Goal: Task Accomplishment & Management: Complete application form

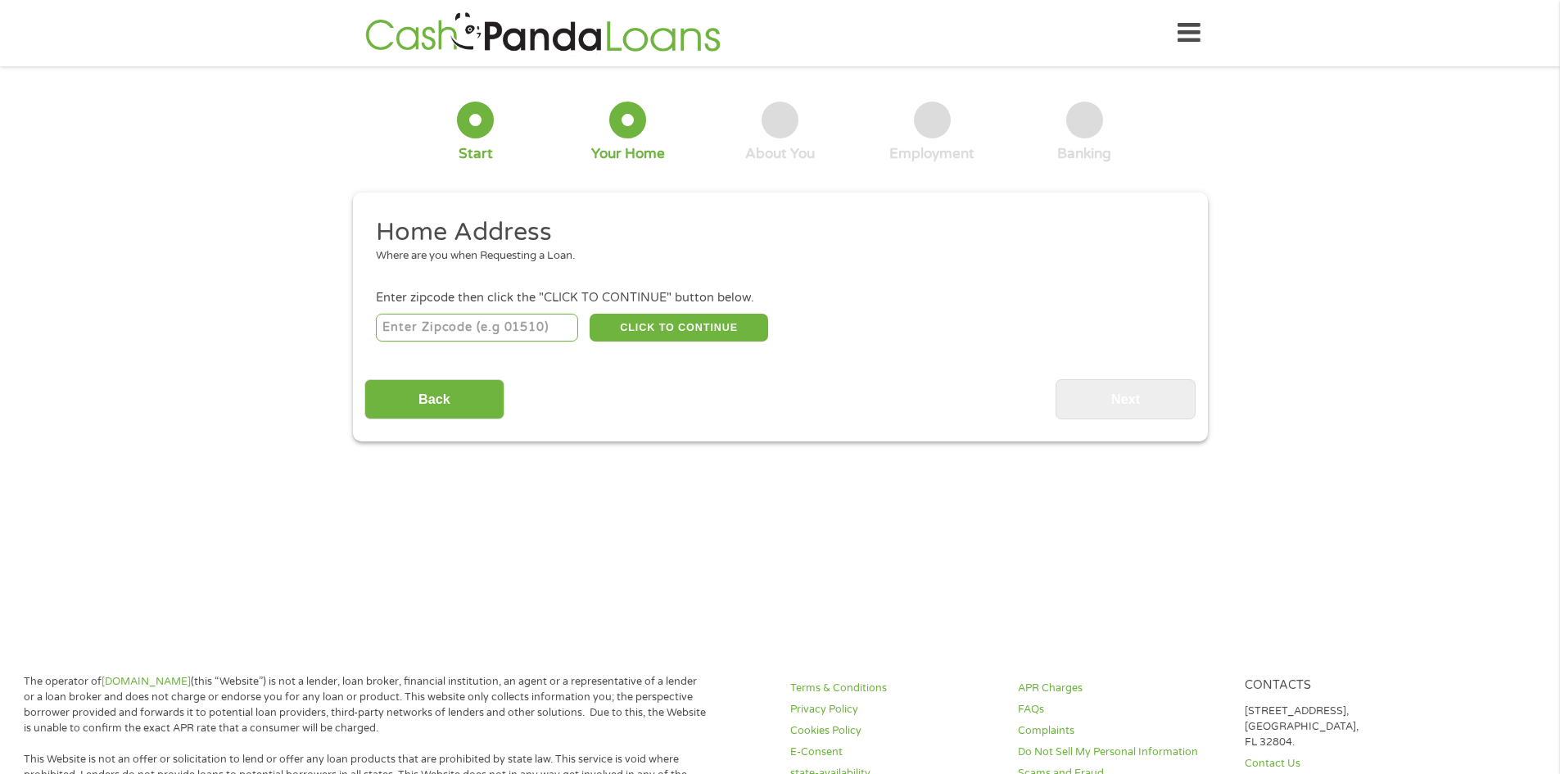
click at [421, 323] on input "number" at bounding box center [477, 328] width 202 height 28
type input "4"
type input "43952"
click at [645, 344] on div "43952 CLICK TO CONTINUE Please recheck your Zipcode, it seems to be Incorrect" at bounding box center [779, 327] width 807 height 34
drag, startPoint x: 649, startPoint y: 339, endPoint x: 1111, endPoint y: 394, distance: 465.9
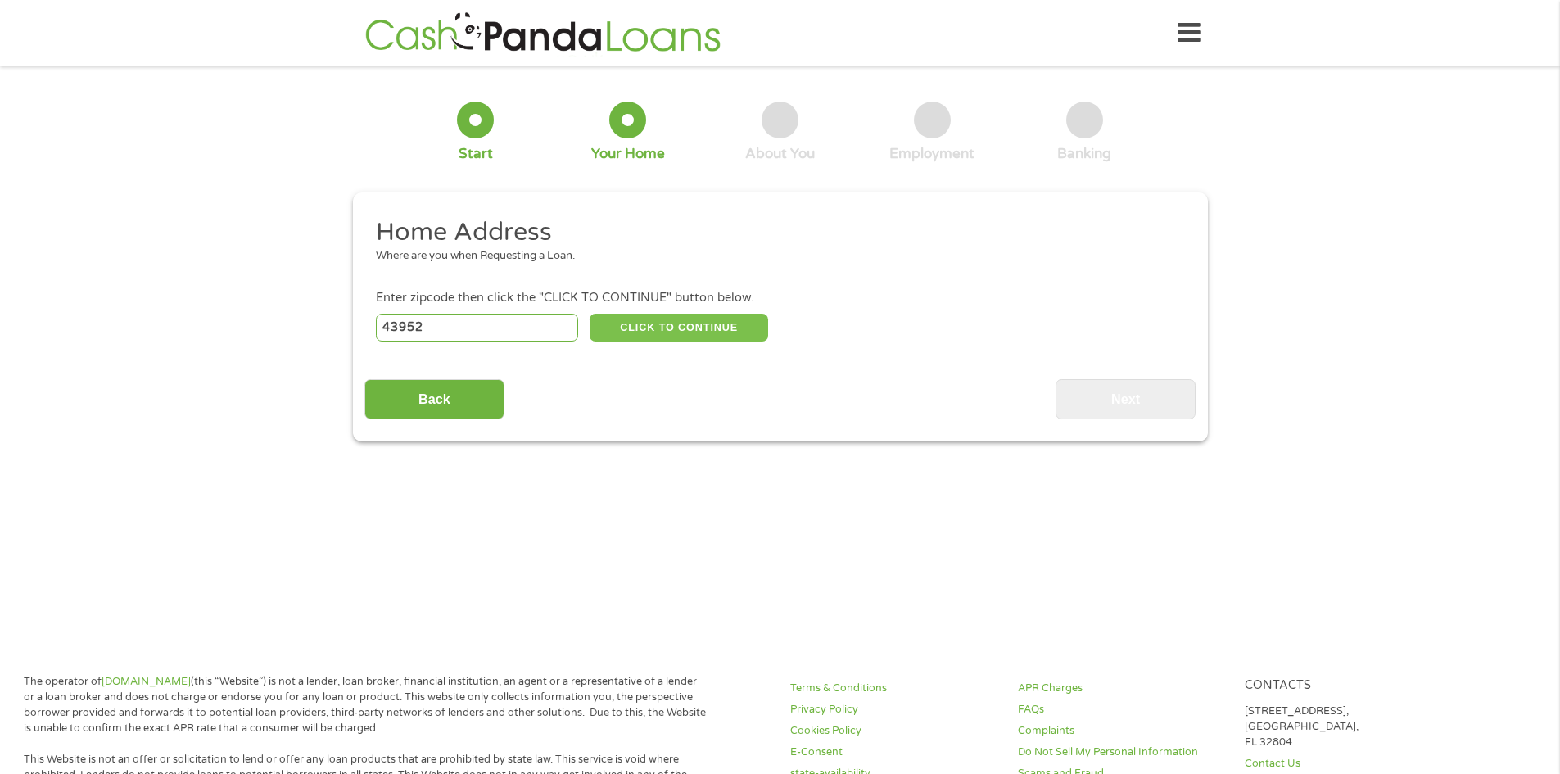
click at [658, 339] on button "CLICK TO CONTINUE" at bounding box center [679, 328] width 179 height 28
type input "43952"
type input "[GEOGRAPHIC_DATA]"
select select "[US_STATE]"
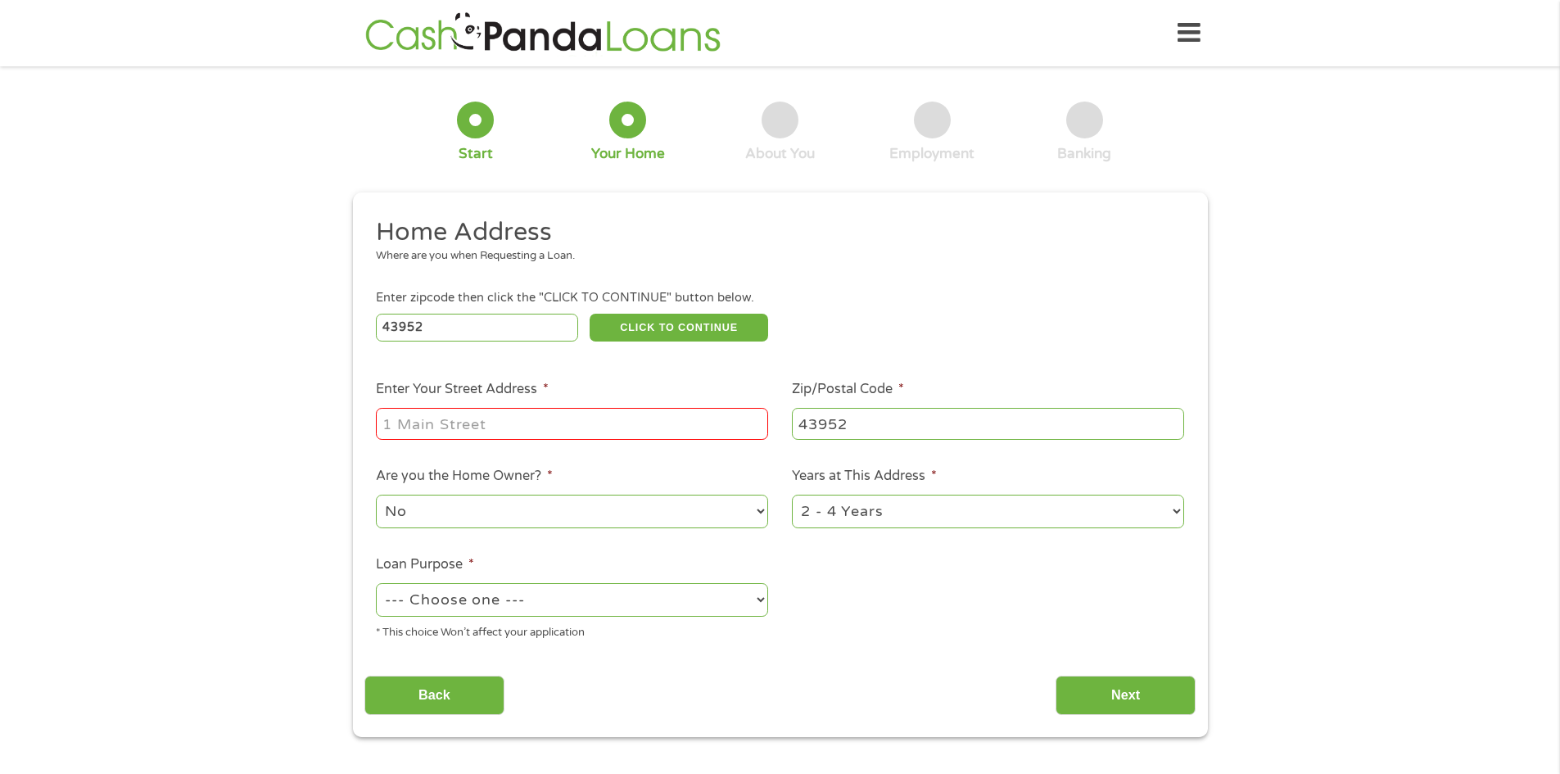
click at [442, 424] on input "Enter Your Street Address *" at bounding box center [572, 423] width 392 height 31
type input "[STREET_ADDRESS][US_STATE]"
select select "yes"
click at [890, 520] on select "1 Year or less 1 - 2 Years 2 - 4 Years Over 4 Years" at bounding box center [988, 512] width 392 height 34
select select "12months"
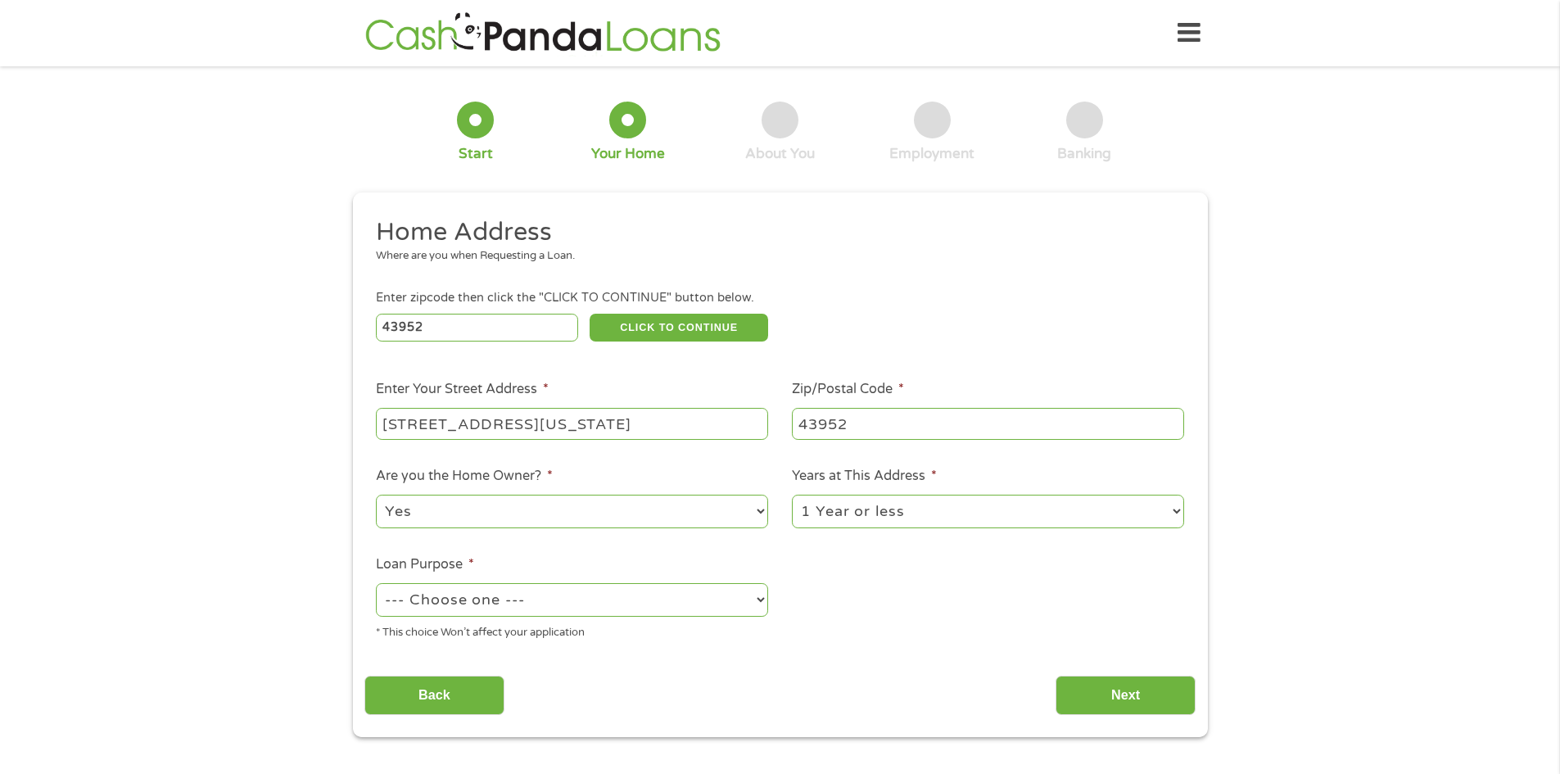
click at [792, 495] on select "1 Year or less 1 - 2 Years 2 - 4 Years Over 4 Years" at bounding box center [988, 512] width 392 height 34
click at [463, 608] on select "--- Choose one --- Pay Bills Debt Consolidation Home Improvement Major Purchase…" at bounding box center [572, 600] width 392 height 34
select select "carloan"
click at [376, 583] on select "--- Choose one --- Pay Bills Debt Consolidation Home Improvement Major Purchase…" at bounding box center [572, 600] width 392 height 34
click at [1072, 672] on div "Back Next" at bounding box center [779, 689] width 831 height 52
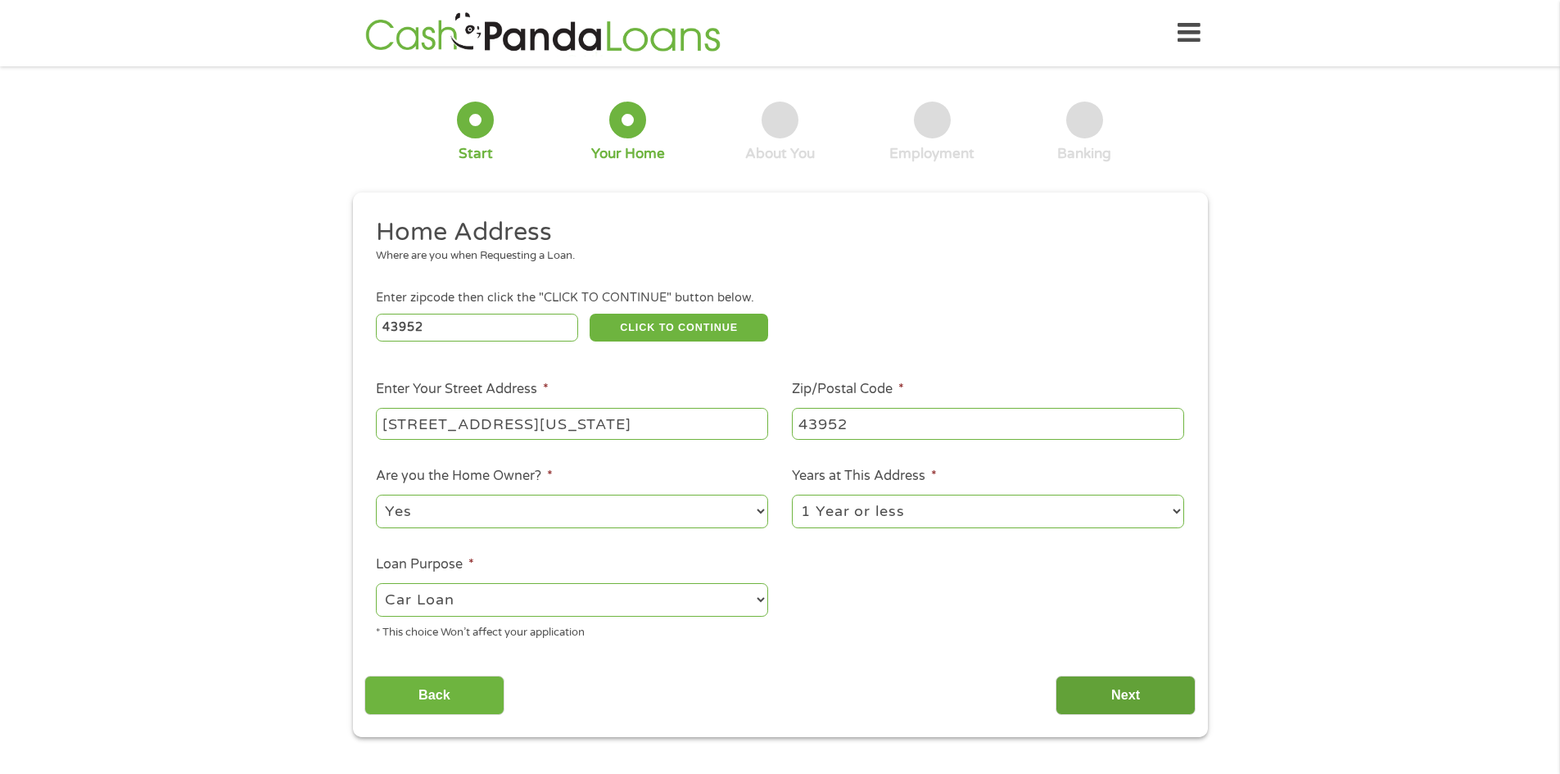
click at [1091, 685] on input "Next" at bounding box center [1125, 696] width 140 height 40
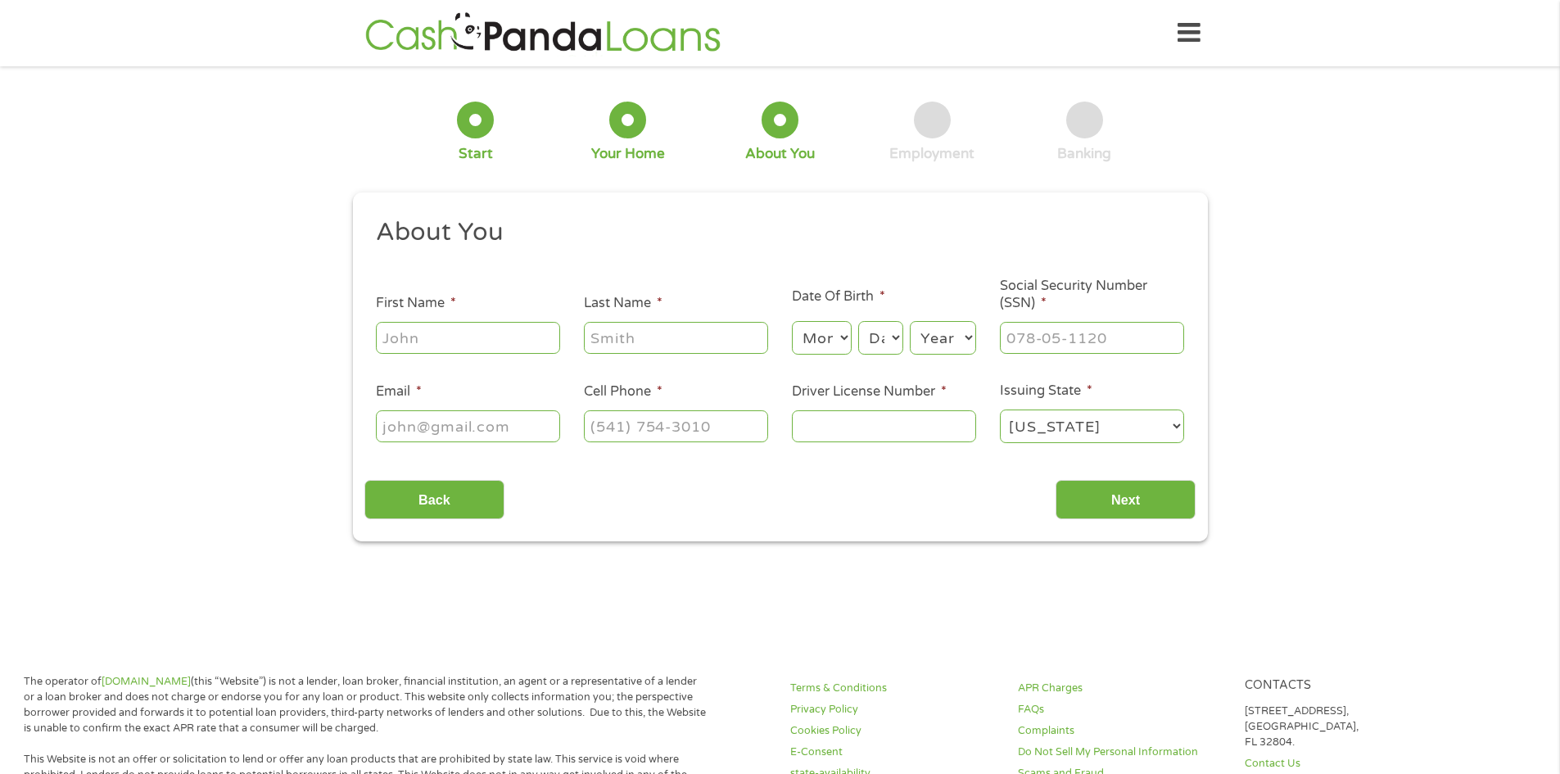
click at [446, 332] on input "First Name *" at bounding box center [468, 337] width 184 height 31
type input "[PERSON_NAME]"
type input "kizito"
click at [838, 340] on select "Month 1 2 3 4 5 6 7 8 9 10 11 12" at bounding box center [822, 338] width 60 height 34
select select "11"
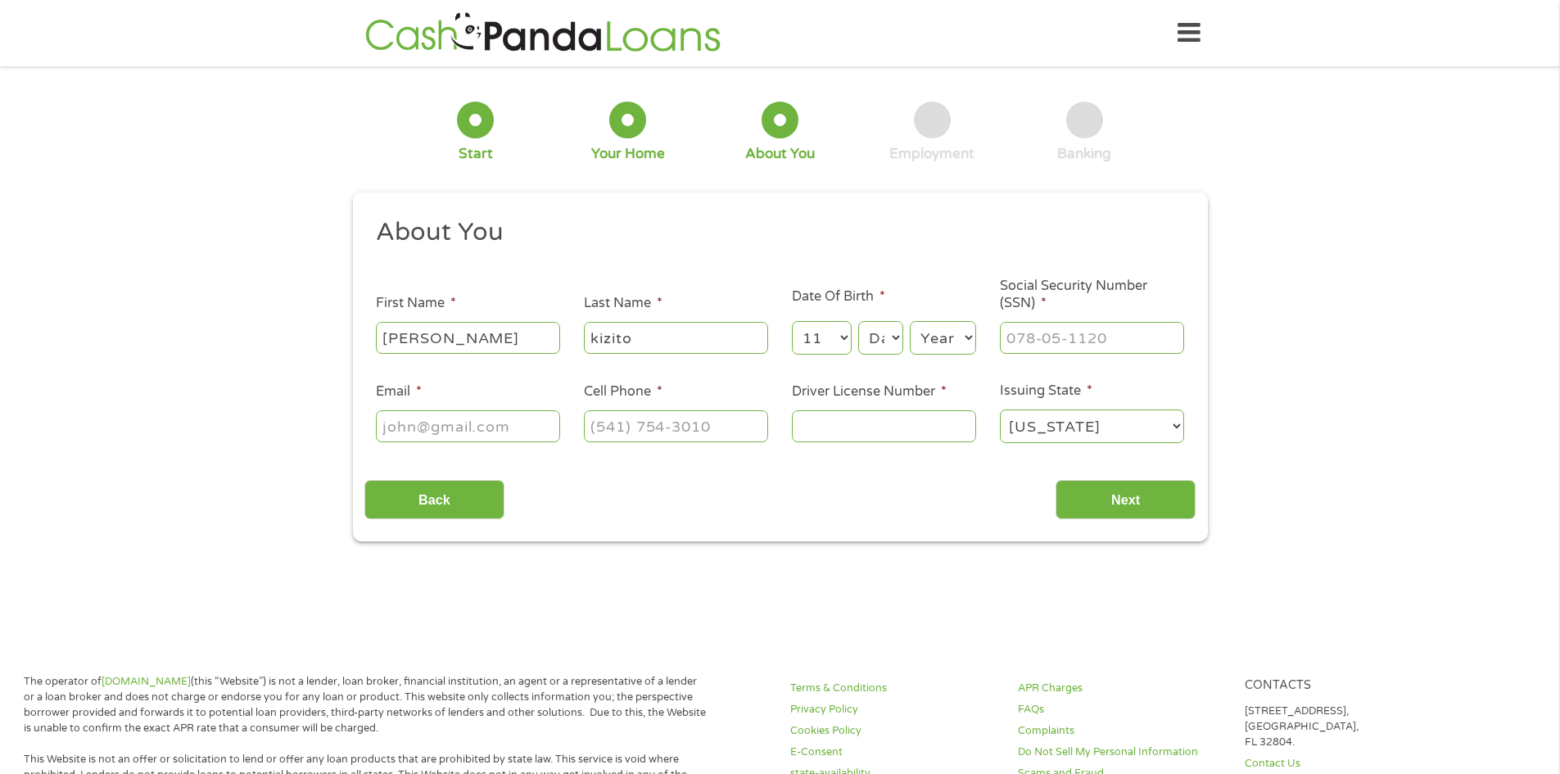
click at [792, 321] on select "Month 1 2 3 4 5 6 7 8 9 10 11 12" at bounding box center [822, 338] width 60 height 34
click at [877, 355] on div "Day Day 1 2 3 4 5 6 7 8 9 10 11 12 13 14 15 16 17 18 19 20 21 22 23 24 25 26 27…" at bounding box center [880, 338] width 44 height 39
click at [875, 345] on select "Day 1 2 3 4 5 6 7 8 9 10 11 12 13 14 15 16 17 18 19 20 21 22 23 24 25 26 27 28 …" at bounding box center [880, 338] width 44 height 34
click at [858, 321] on select "Day 1 2 3 4 5 6 7 8 9 10 11 12 13 14 15 16 17 18 19 20 21 22 23 24 25 26 27 28 …" at bounding box center [880, 338] width 44 height 34
select select "1"
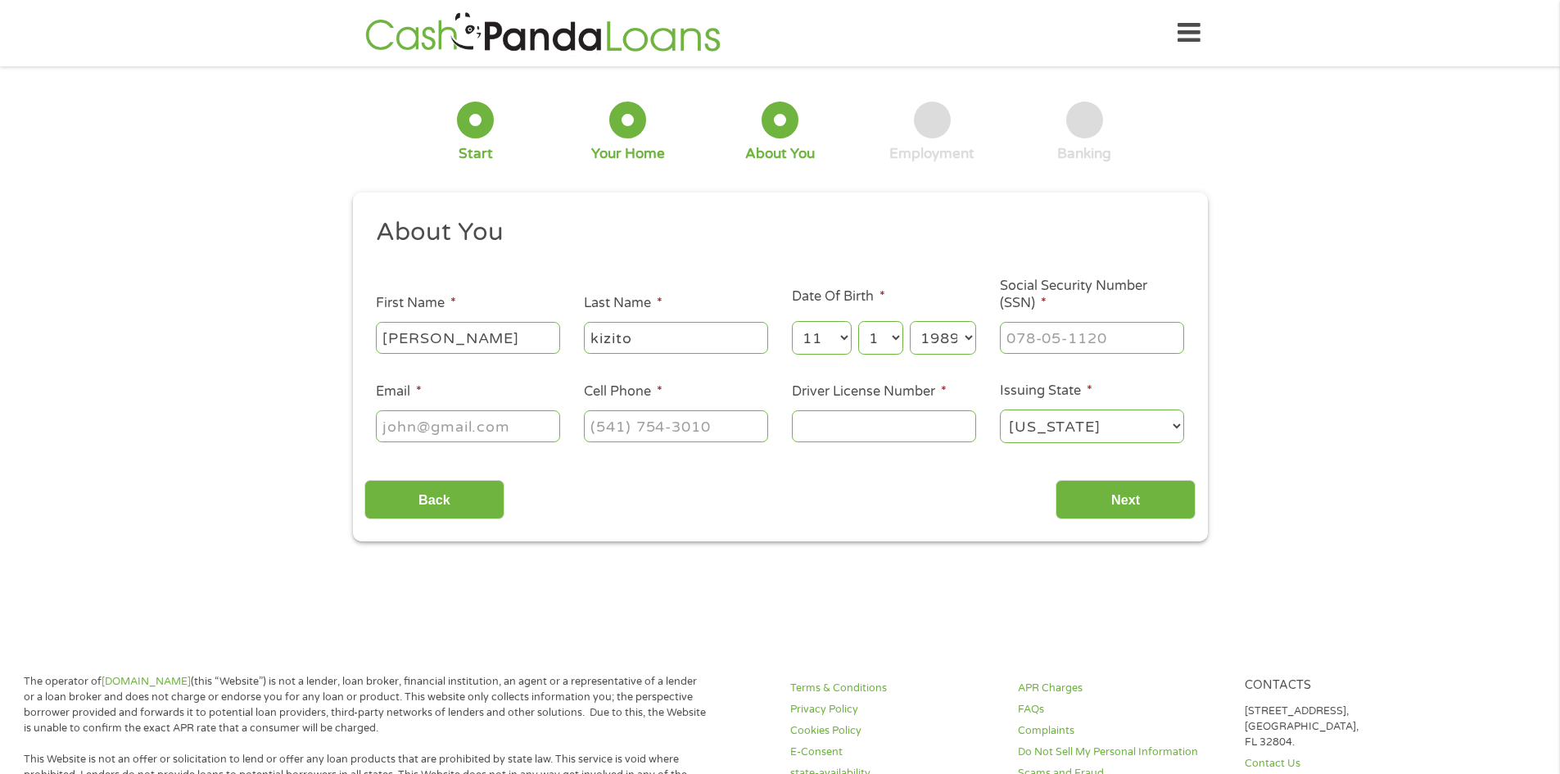
select select "1983"
click at [875, 344] on select "Day 1 2 3 4 5 6 7 8 9 10 11 12 13 14 15 16 17 18 19 20 21 22 23 24 25 26 27 28 …" at bounding box center [880, 338] width 44 height 34
select select "29"
click at [858, 321] on select "Day 1 2 3 4 5 6 7 8 9 10 11 12 13 14 15 16 17 18 19 20 21 22 23 24 25 26 27 28 …" at bounding box center [880, 338] width 44 height 34
click at [1051, 330] on input "___-__-____" at bounding box center [1092, 337] width 184 height 31
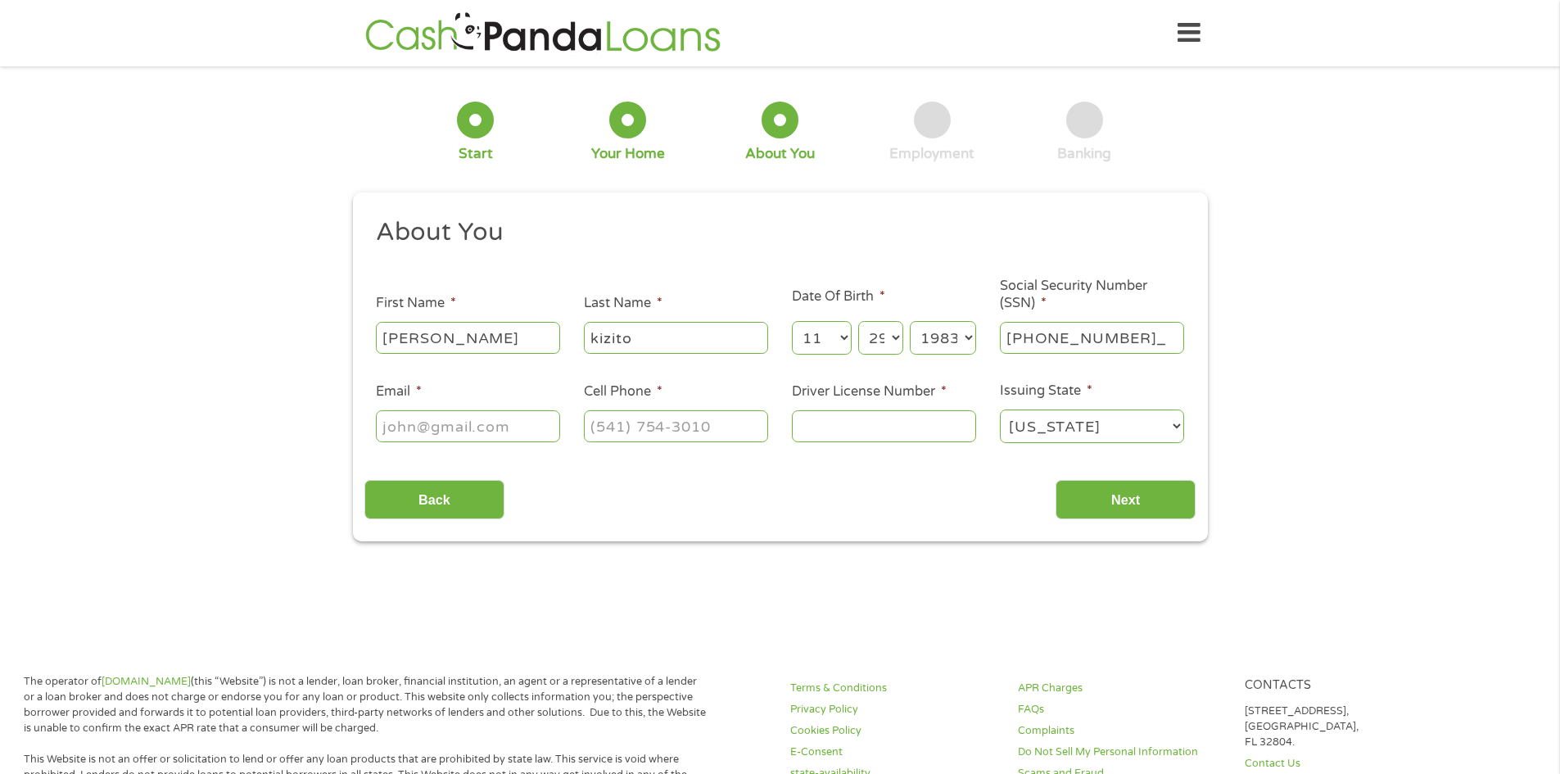
type input "299-80-2706"
click at [391, 429] on input "Email *" at bounding box center [468, 425] width 184 height 31
type input "[EMAIL_ADDRESS][DOMAIN_NAME]"
type input "[PHONE_NUMBER]"
type input "ry407385"
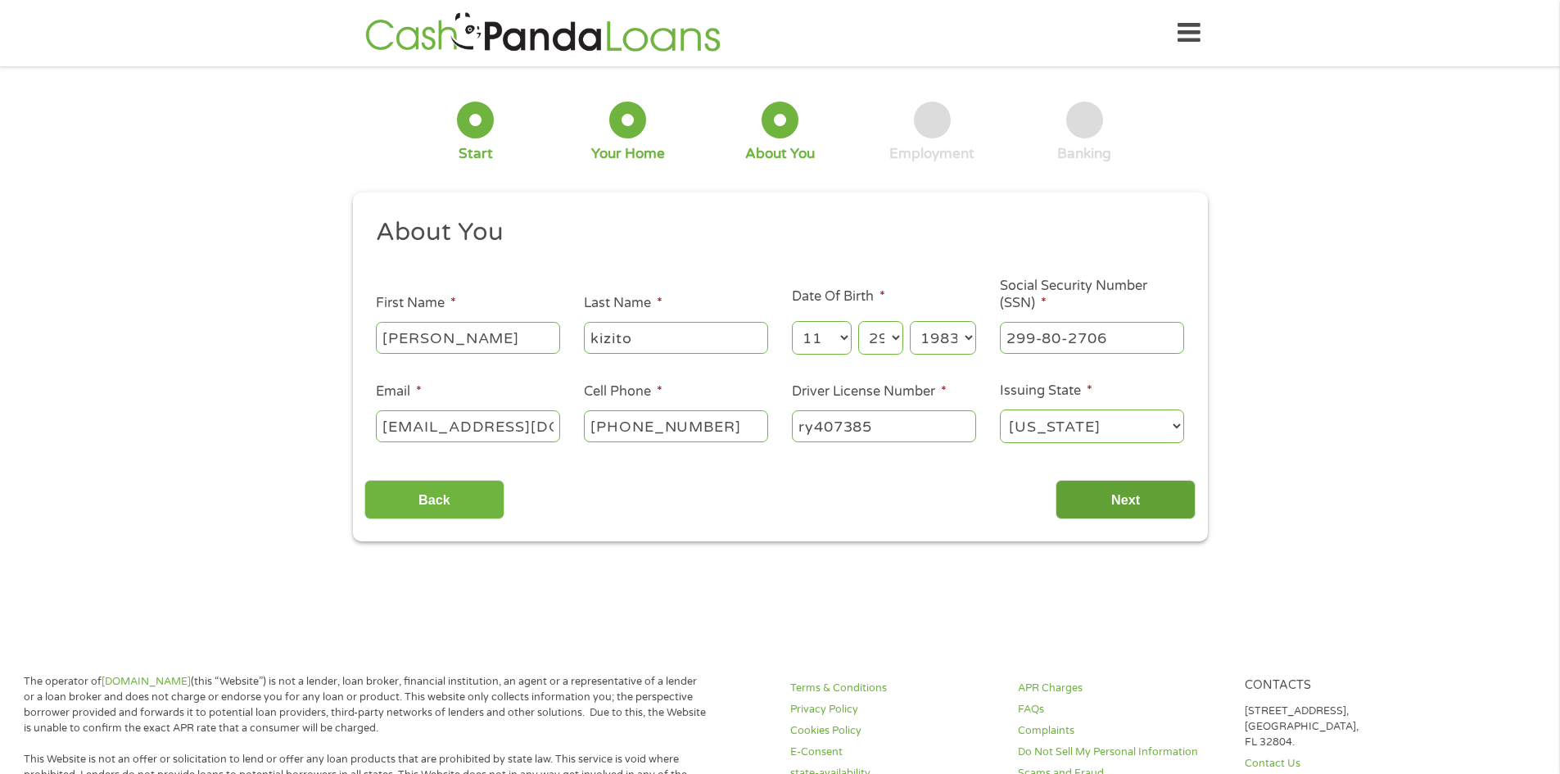
click at [1126, 490] on input "Next" at bounding box center [1125, 500] width 140 height 40
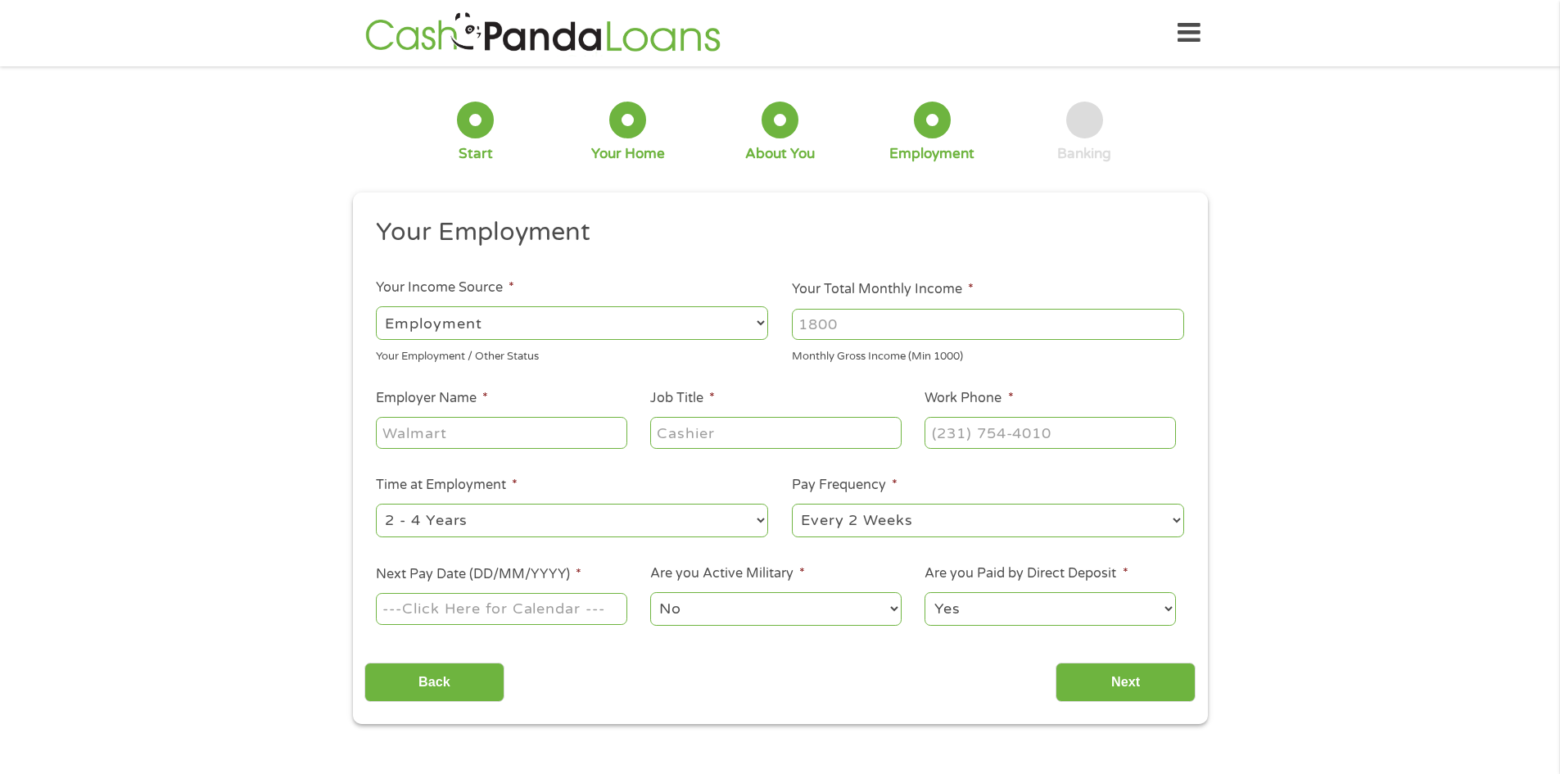
click at [965, 327] on input "Your Total Monthly Income *" at bounding box center [988, 324] width 392 height 31
click at [860, 332] on input "Your Total Monthly Income *" at bounding box center [988, 324] width 392 height 31
type input "2598"
drag, startPoint x: 439, startPoint y: 438, endPoint x: 435, endPoint y: 423, distance: 15.3
click at [439, 433] on input "Employer Name *" at bounding box center [501, 432] width 251 height 31
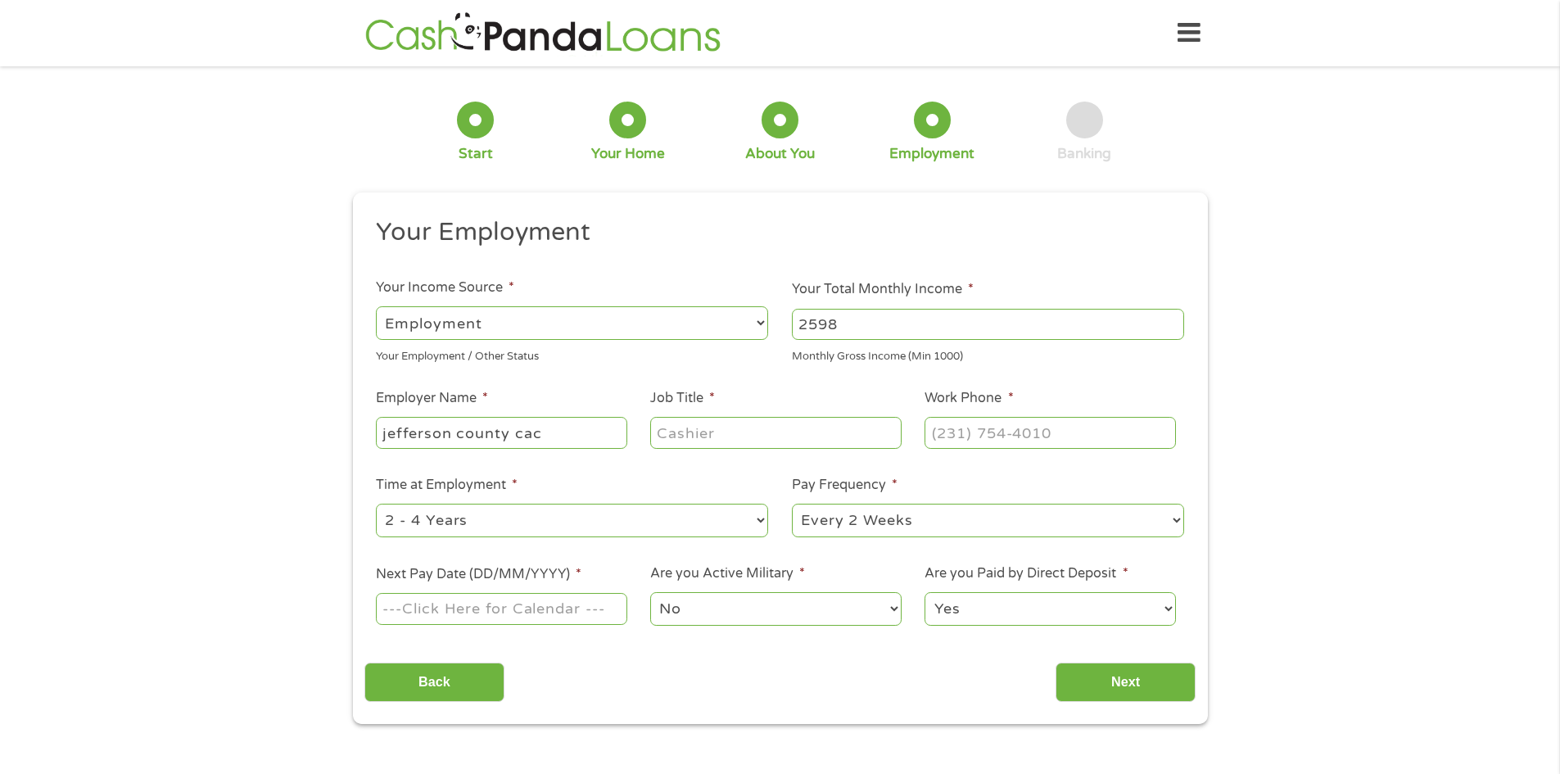
type input "jefferson county cac"
type input "assistant director"
type input "[PHONE_NUMBER]"
click at [608, 516] on select "--- Choose one --- 1 Year or less 1 - 2 Years 2 - 4 Years Over 4 Years" at bounding box center [572, 521] width 392 height 34
click at [376, 504] on select "--- Choose one --- 1 Year or less 1 - 2 Years 2 - 4 Years Over 4 Years" at bounding box center [572, 521] width 392 height 34
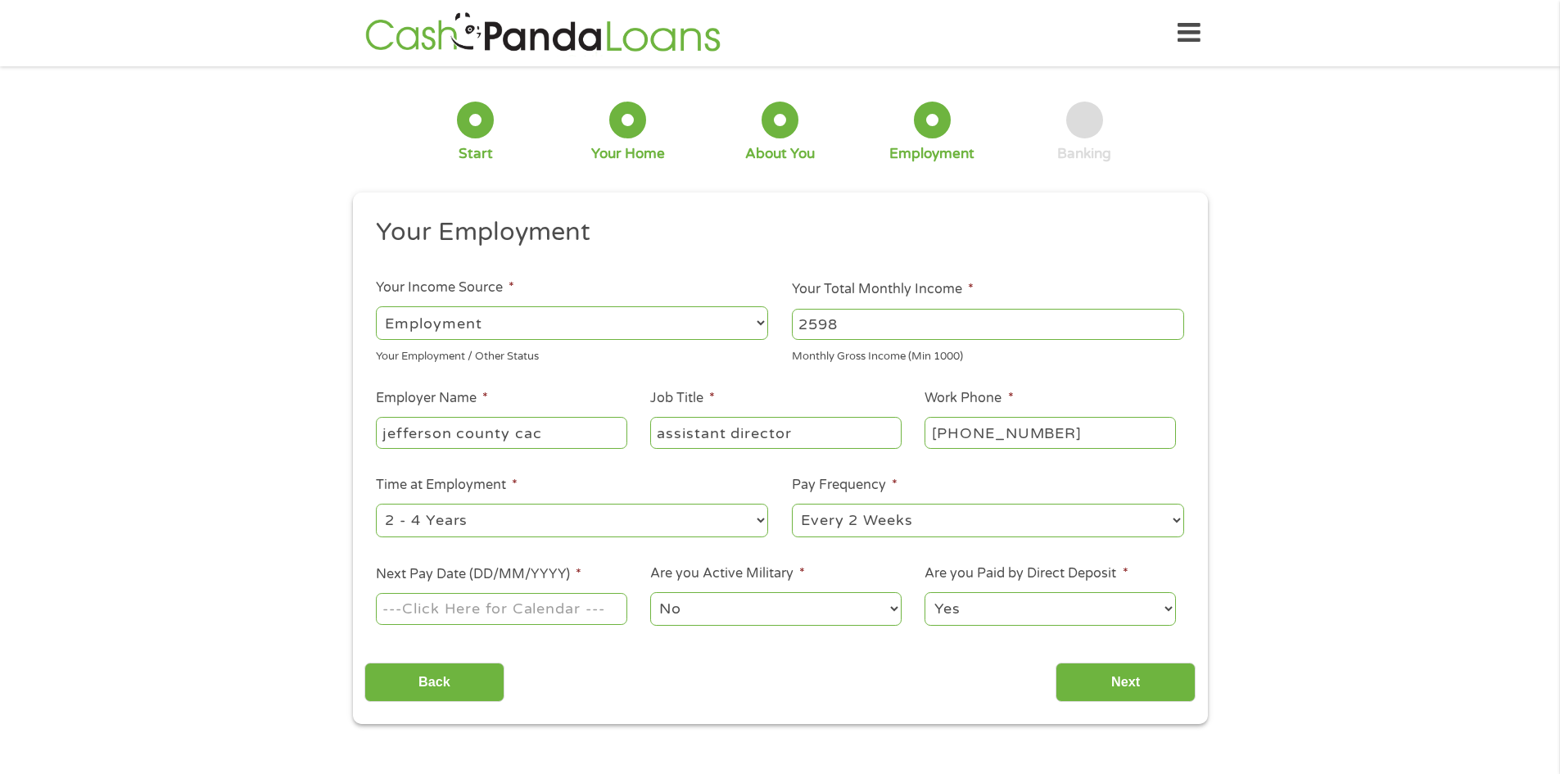
click at [1010, 516] on select "--- Choose one --- Every 2 Weeks Every Week Monthly Semi-Monthly" at bounding box center [988, 521] width 392 height 34
click at [792, 504] on select "--- Choose one --- Every 2 Weeks Every Week Monthly Semi-Monthly" at bounding box center [988, 521] width 392 height 34
click at [470, 604] on input "Next Pay Date (DD/MM/YYYY) *" at bounding box center [501, 608] width 251 height 31
type input "[DATE]"
click at [1123, 666] on input "Next" at bounding box center [1125, 682] width 140 height 40
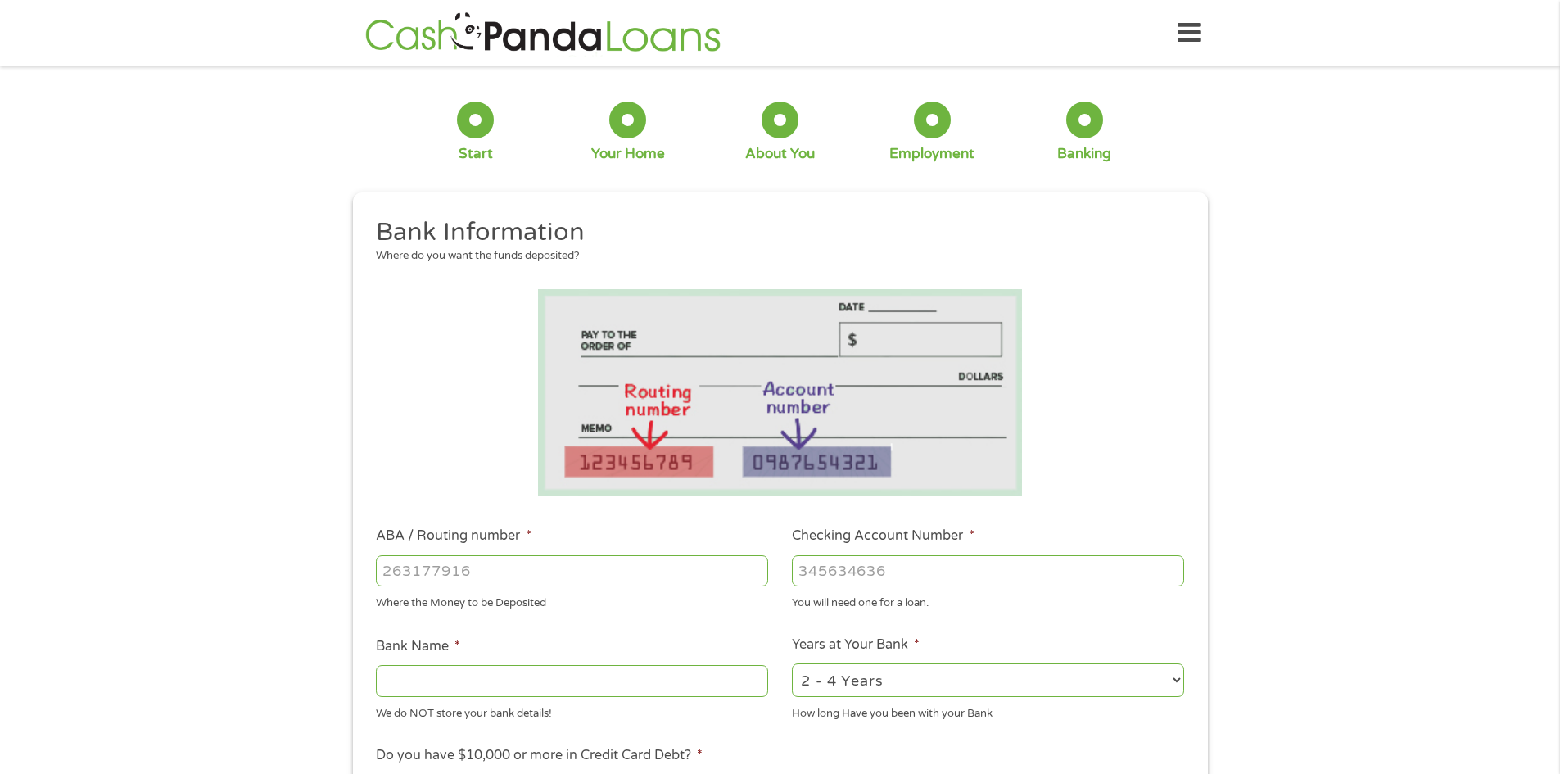
click at [622, 576] on input "ABA / Routing number *" at bounding box center [572, 570] width 392 height 31
type input "051900366"
type input "JPMORGAN CHASE BANK NA"
type input "051900366"
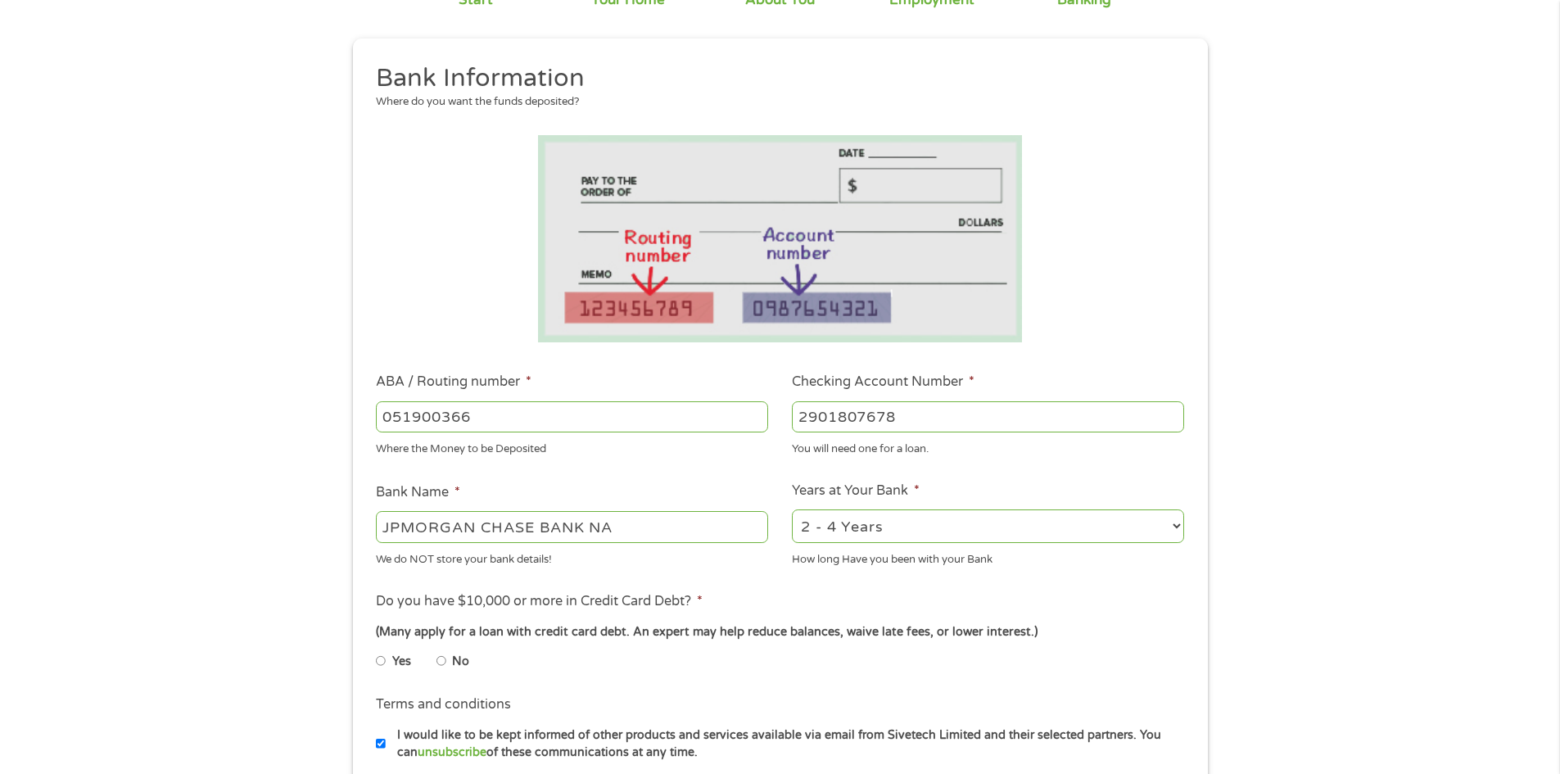
scroll to position [328, 0]
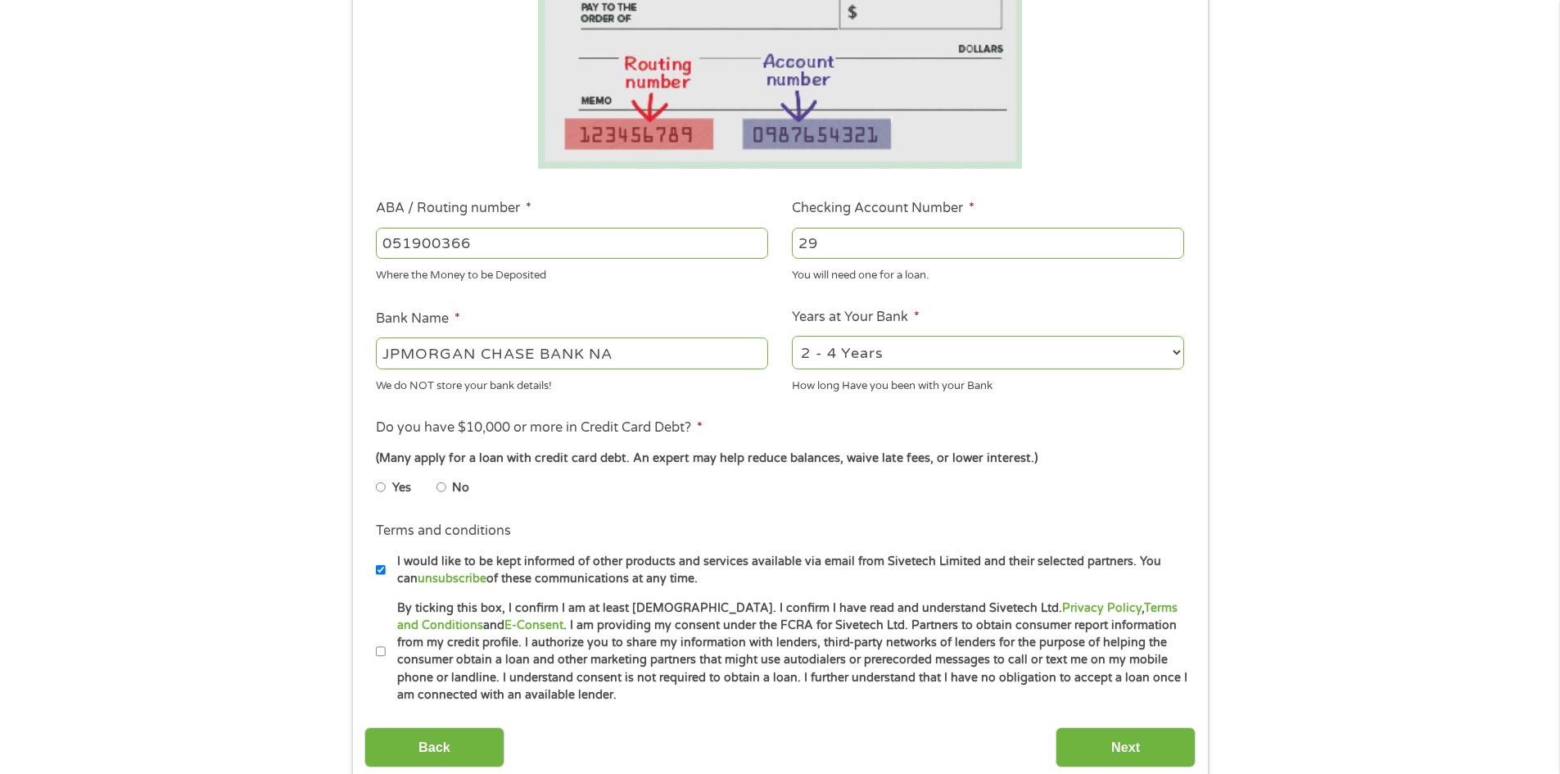
type input "2"
type input "2901807678"
click at [376, 650] on input "By ticking this box, I confirm I am at least [DEMOGRAPHIC_DATA]. I confirm I ha…" at bounding box center [381, 652] width 10 height 26
checkbox input "true"
click at [1112, 746] on input "Next" at bounding box center [1125, 747] width 140 height 40
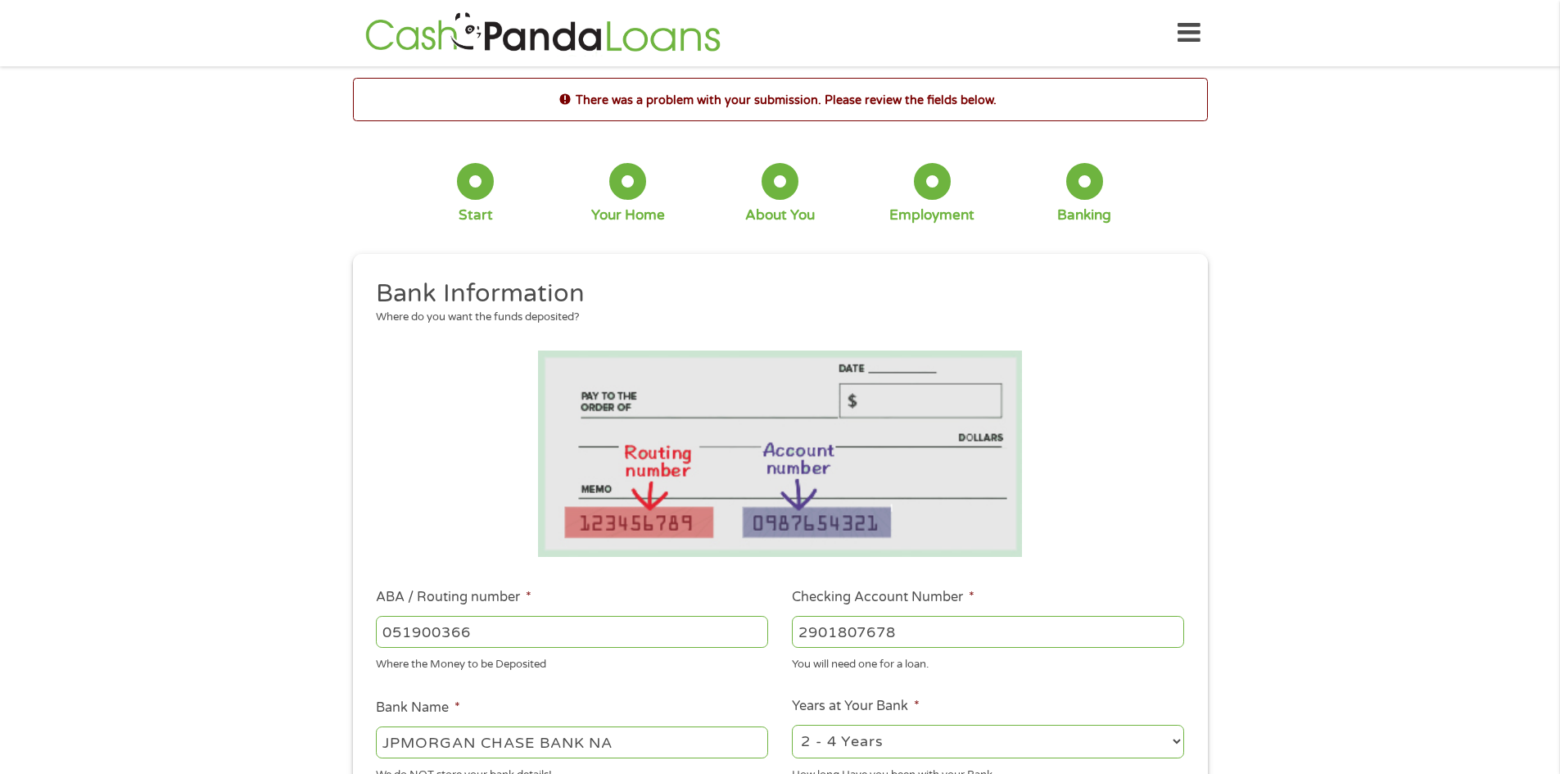
scroll to position [491, 0]
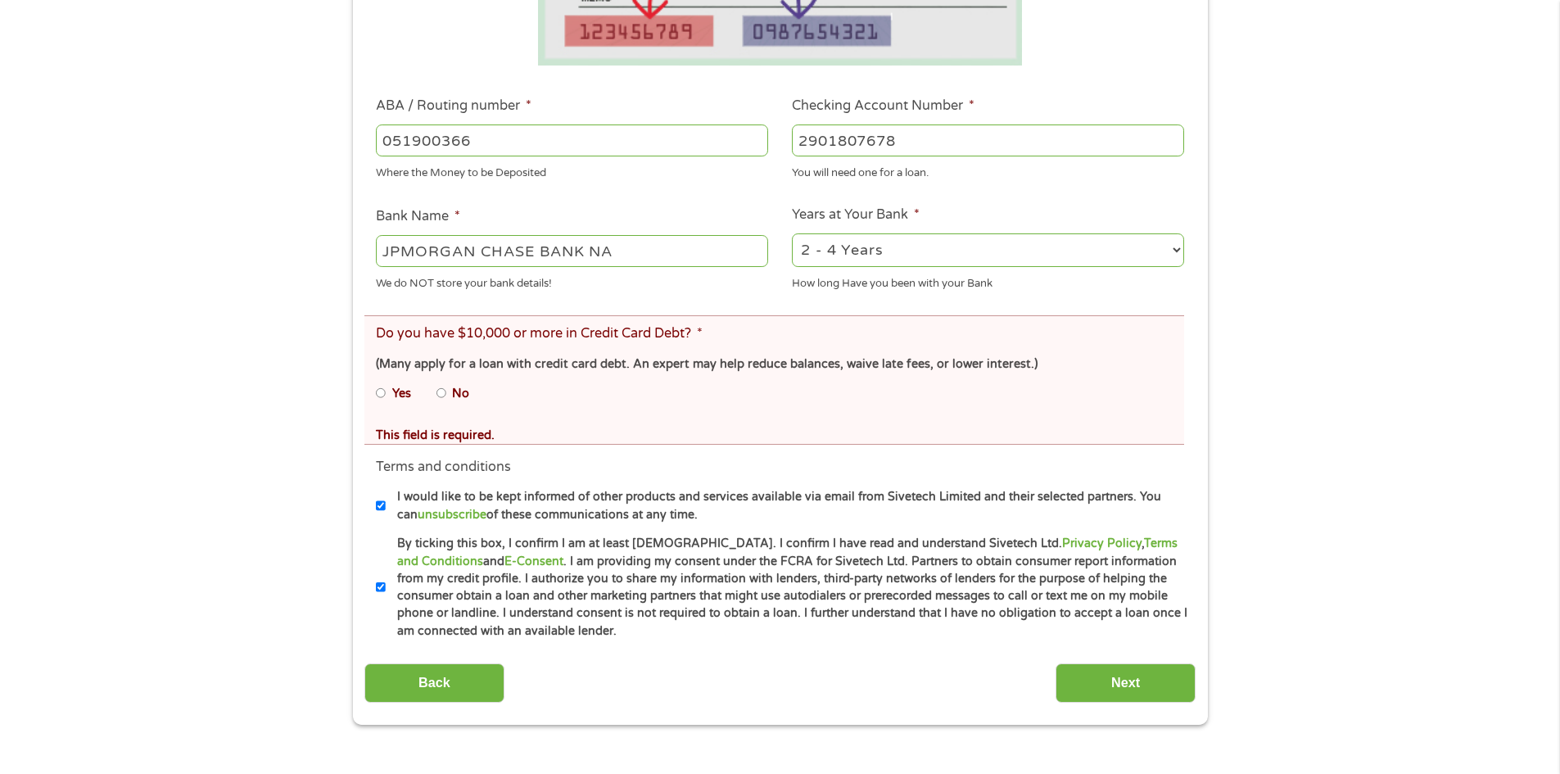
click at [434, 392] on li "Yes" at bounding box center [406, 393] width 61 height 32
click at [448, 391] on li "No" at bounding box center [465, 393] width 59 height 32
click at [443, 394] on input "No" at bounding box center [441, 393] width 10 height 26
radio input "true"
click at [1164, 676] on input "Next" at bounding box center [1125, 683] width 140 height 40
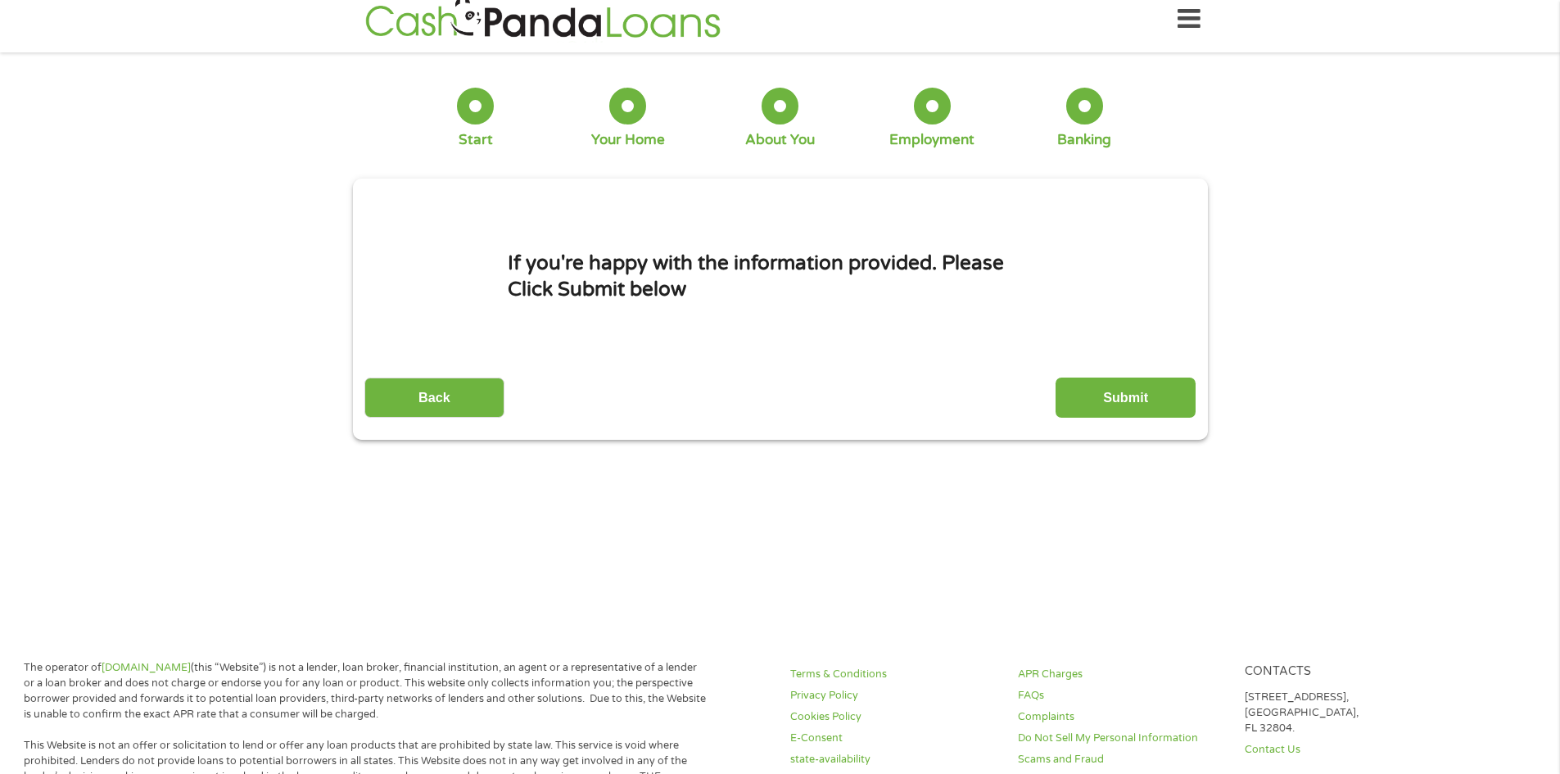
scroll to position [0, 0]
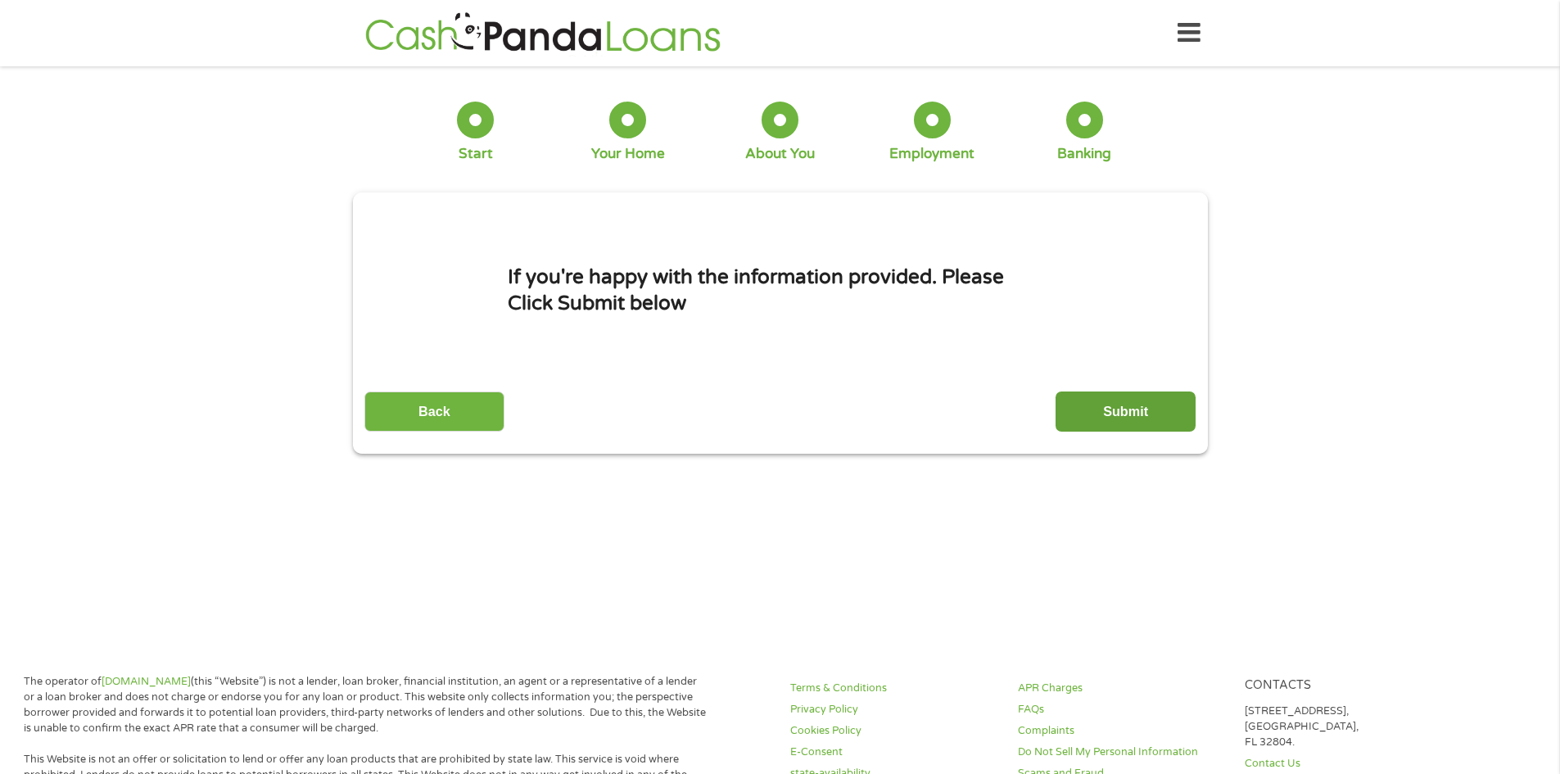
click at [1115, 417] on input "Submit" at bounding box center [1125, 411] width 140 height 40
